Goal: Navigation & Orientation: Find specific page/section

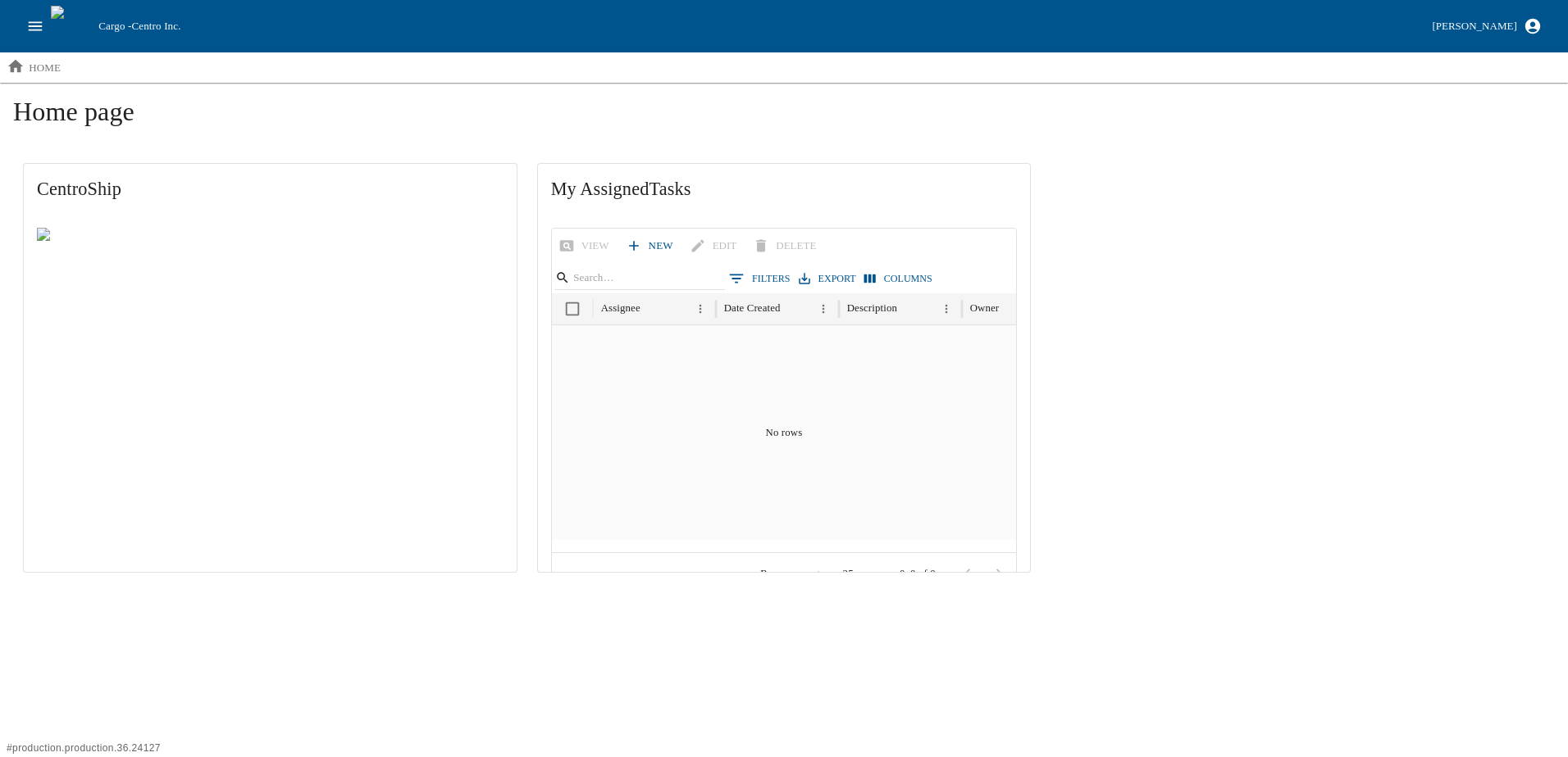
click at [33, 18] on icon "open drawer" at bounding box center [35, 27] width 18 height 18
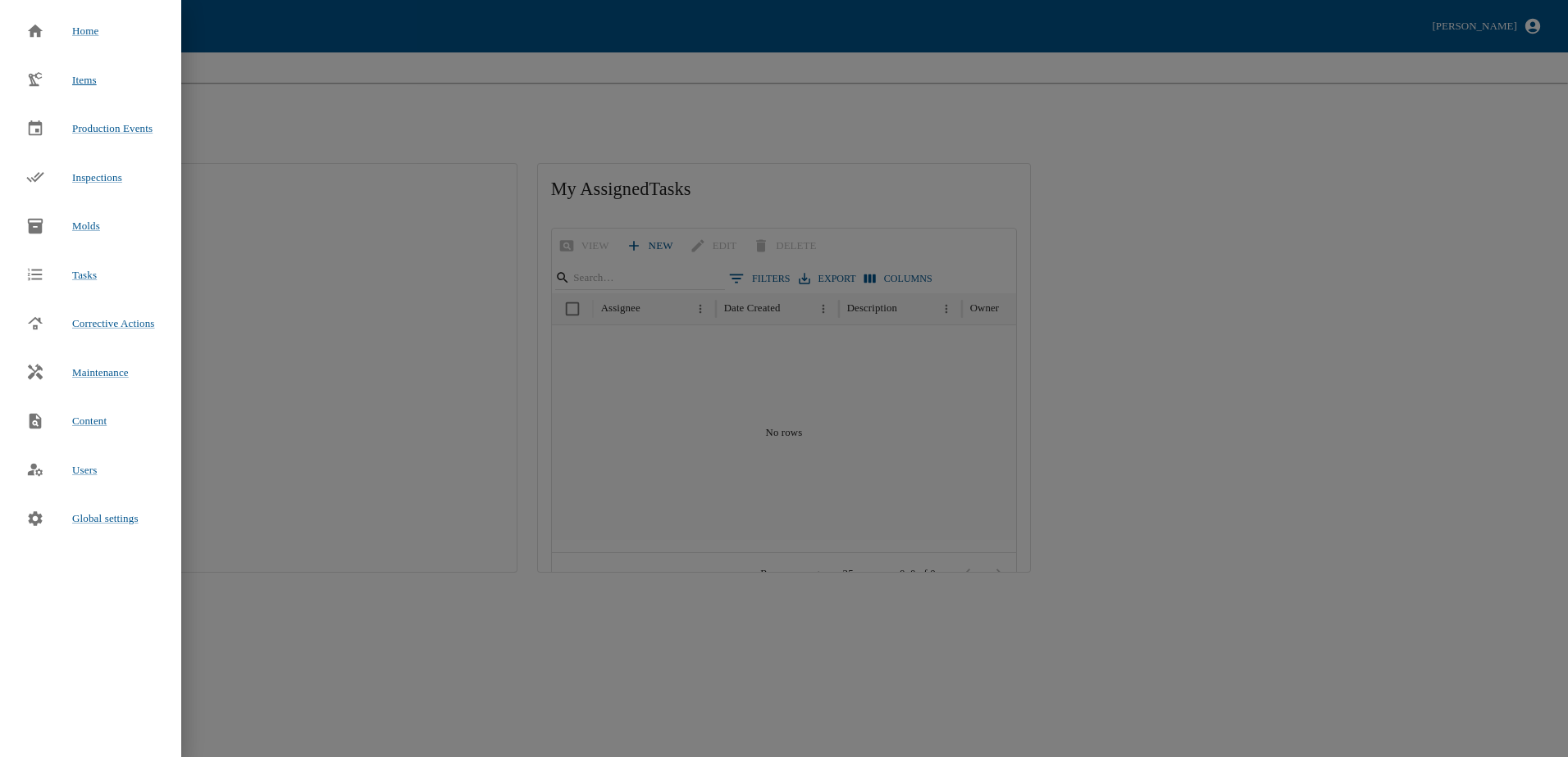
click at [76, 86] on span "Items" at bounding box center [84, 79] width 25 height 12
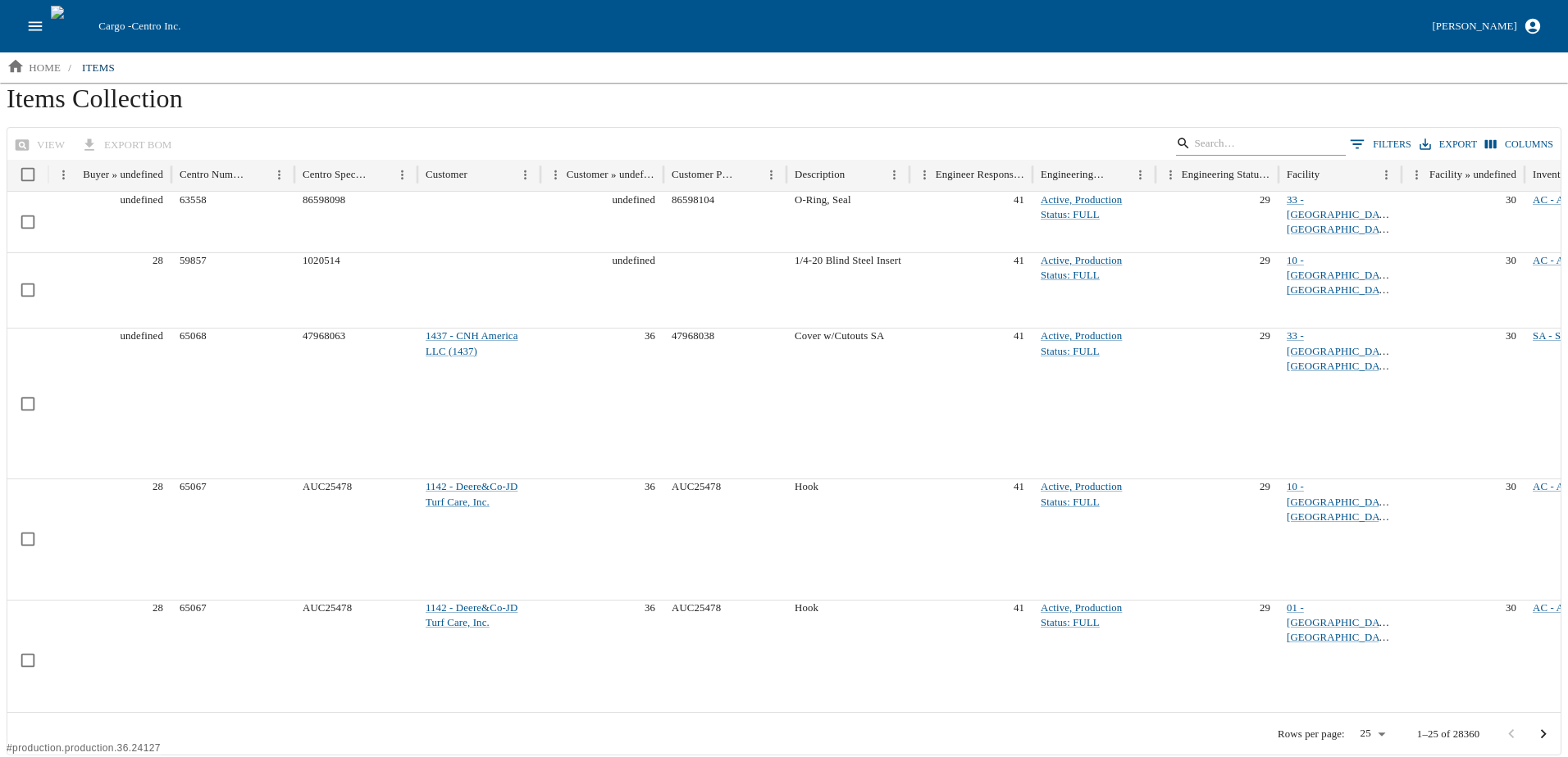
click at [1217, 136] on input "Search" at bounding box center [1258, 143] width 128 height 23
click at [1247, 151] on input "Search" at bounding box center [1258, 143] width 128 height 23
click at [35, 26] on icon "open drawer" at bounding box center [35, 27] width 18 height 18
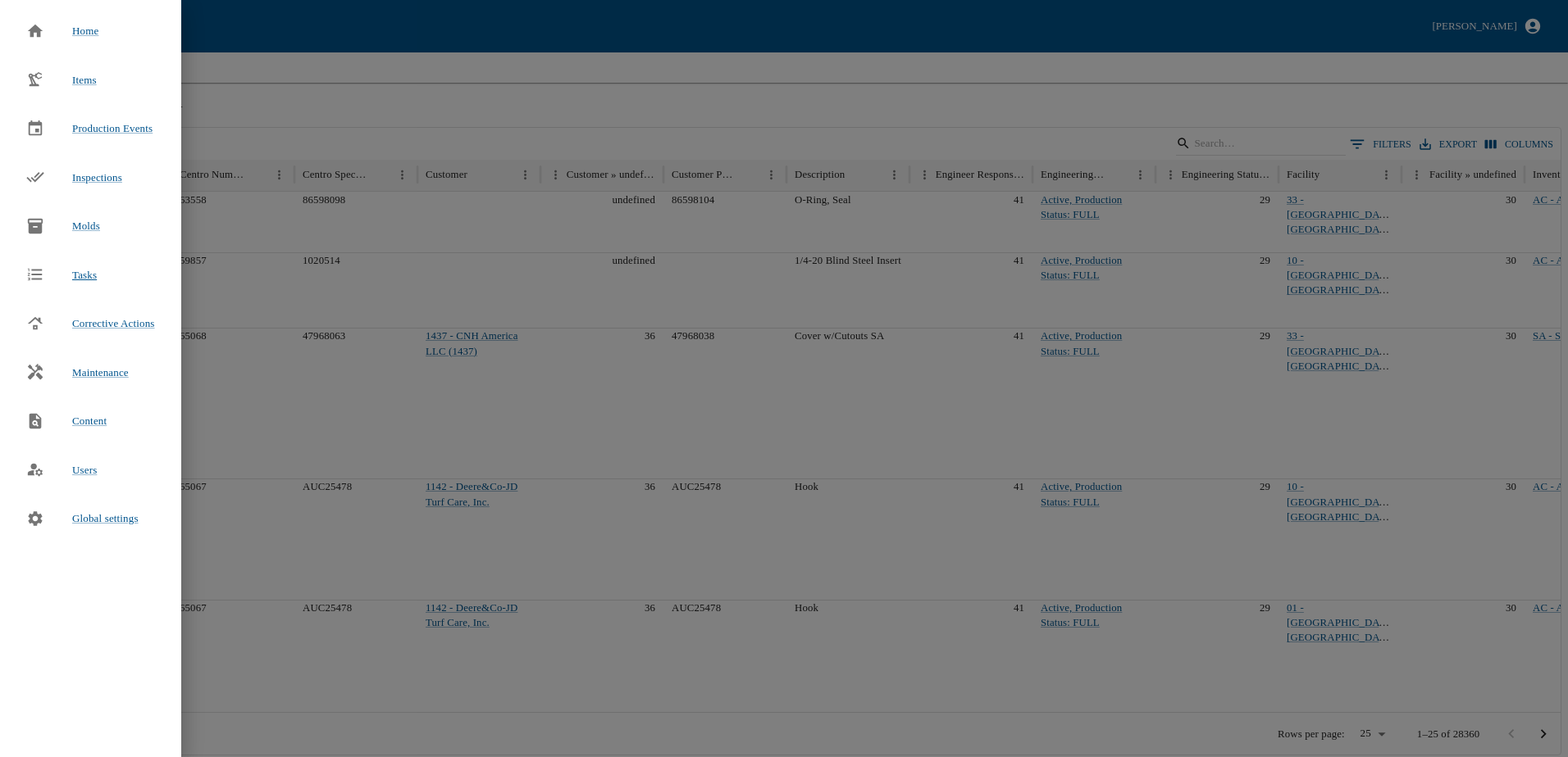
click at [91, 272] on span "Tasks" at bounding box center [84, 275] width 25 height 17
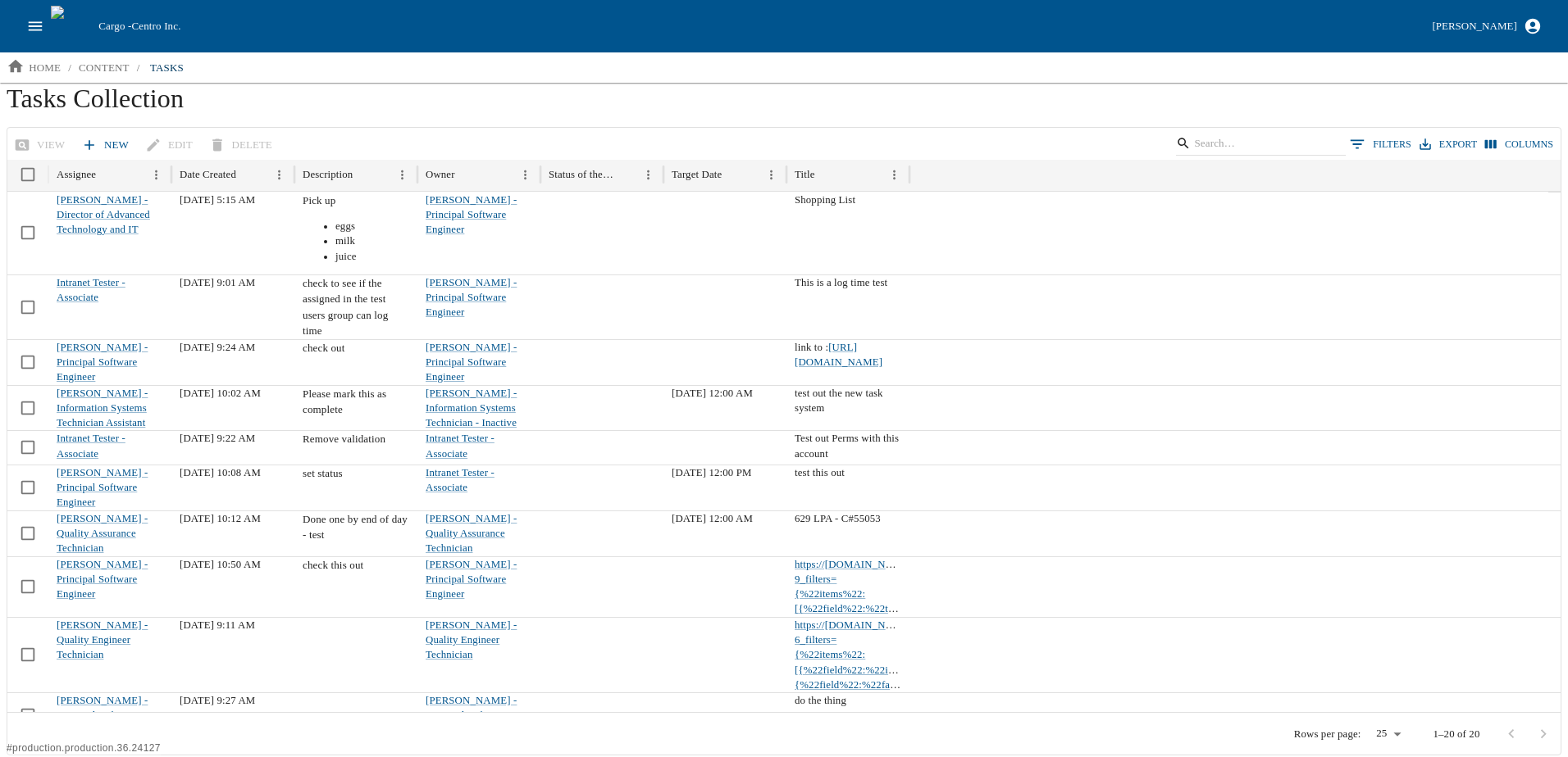
click at [39, 35] on icon "open drawer" at bounding box center [35, 27] width 18 height 18
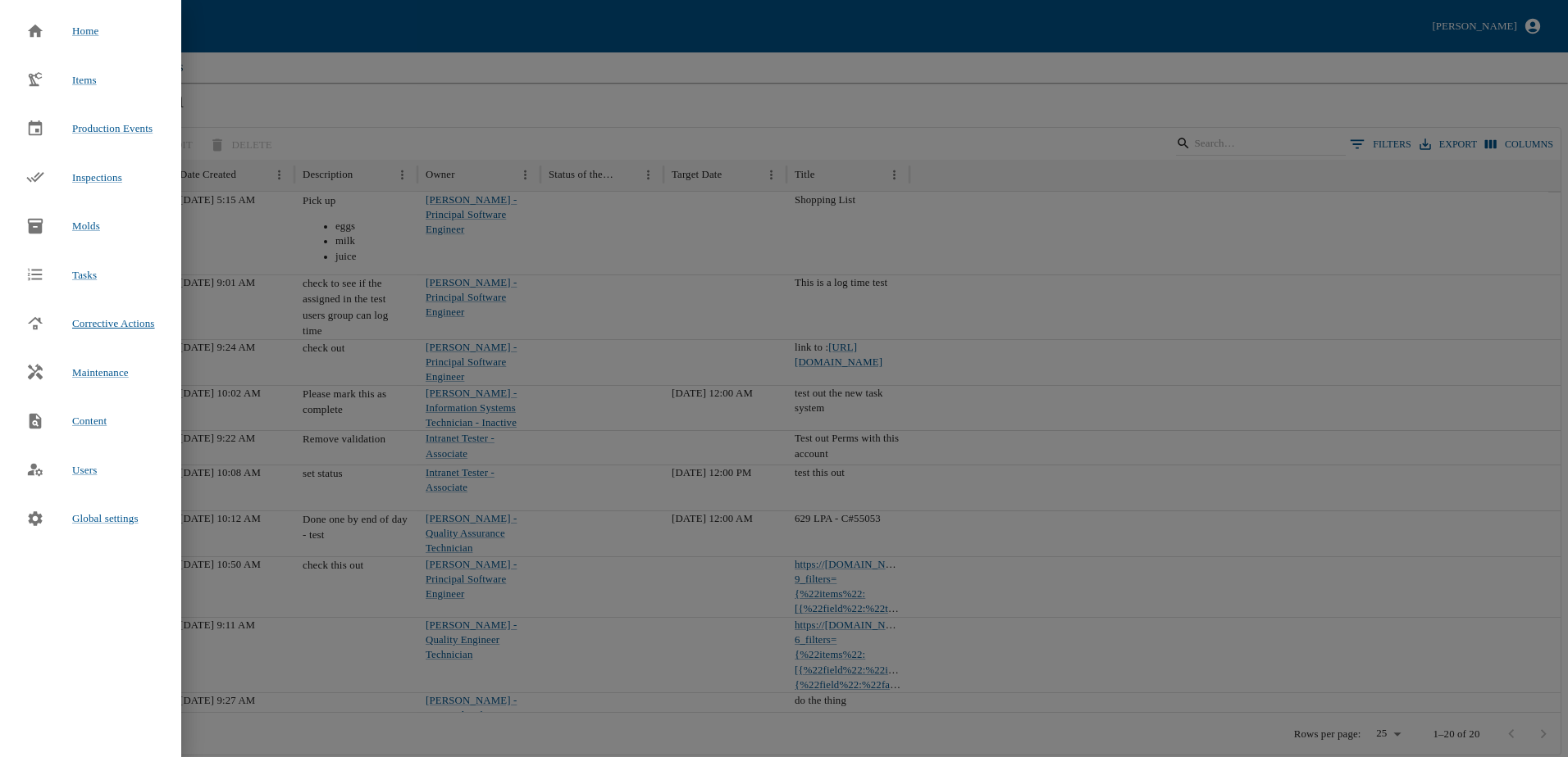
click at [99, 319] on span "Corrective Actions" at bounding box center [113, 322] width 83 height 12
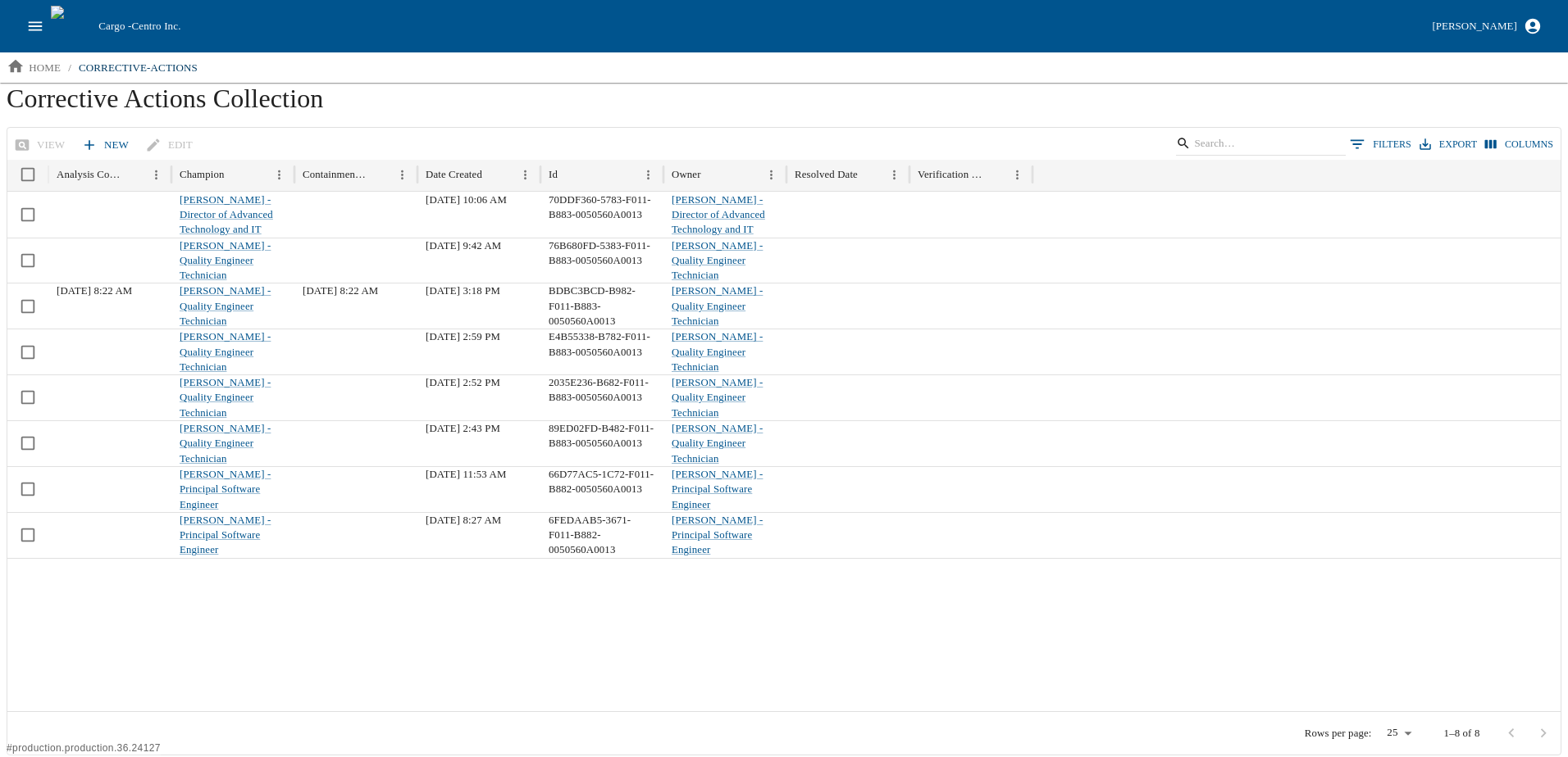
click at [29, 26] on icon "open drawer" at bounding box center [35, 26] width 14 height 9
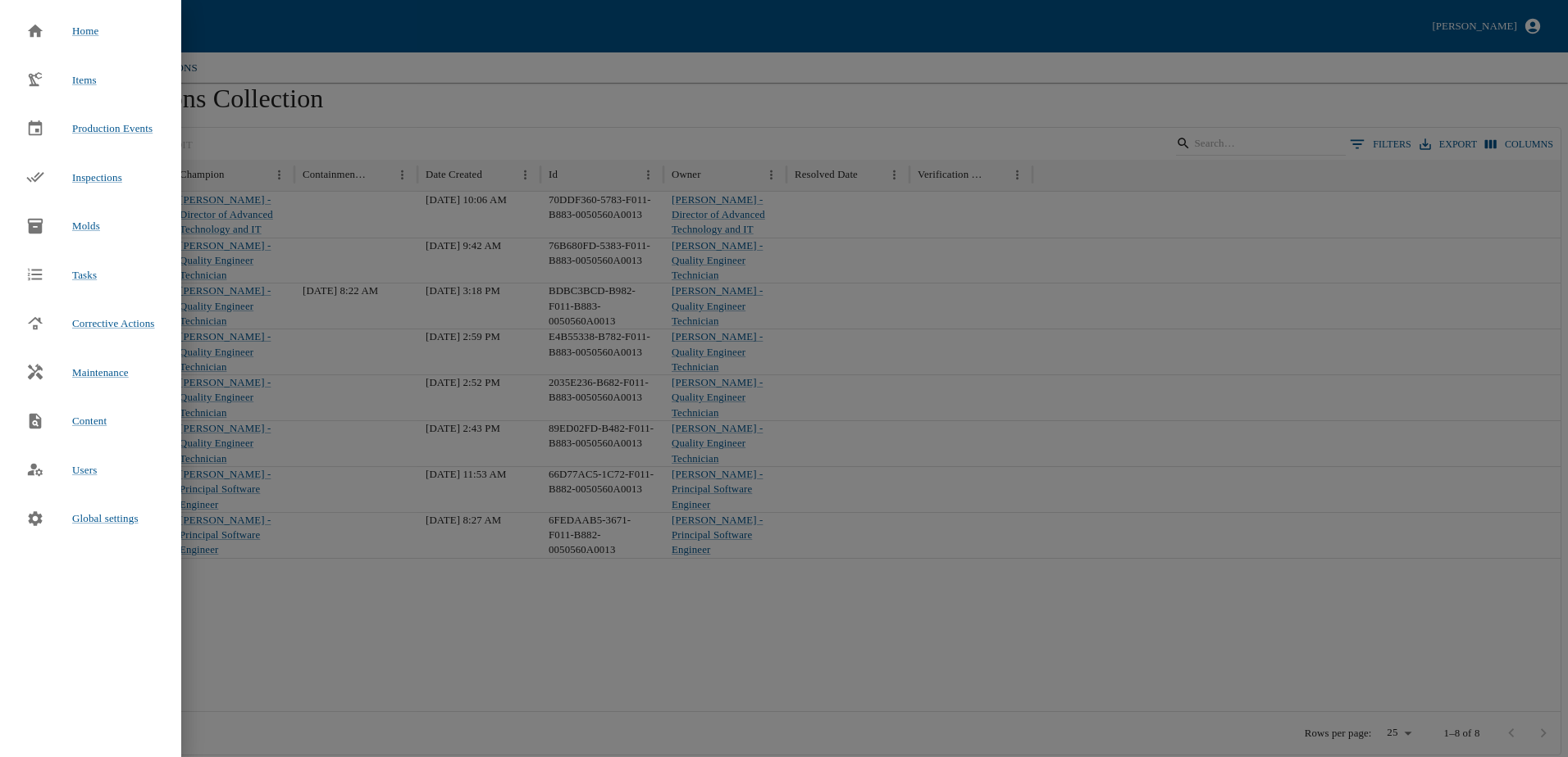
click at [258, 652] on div at bounding box center [784, 378] width 1568 height 757
